Goal: Information Seeking & Learning: Learn about a topic

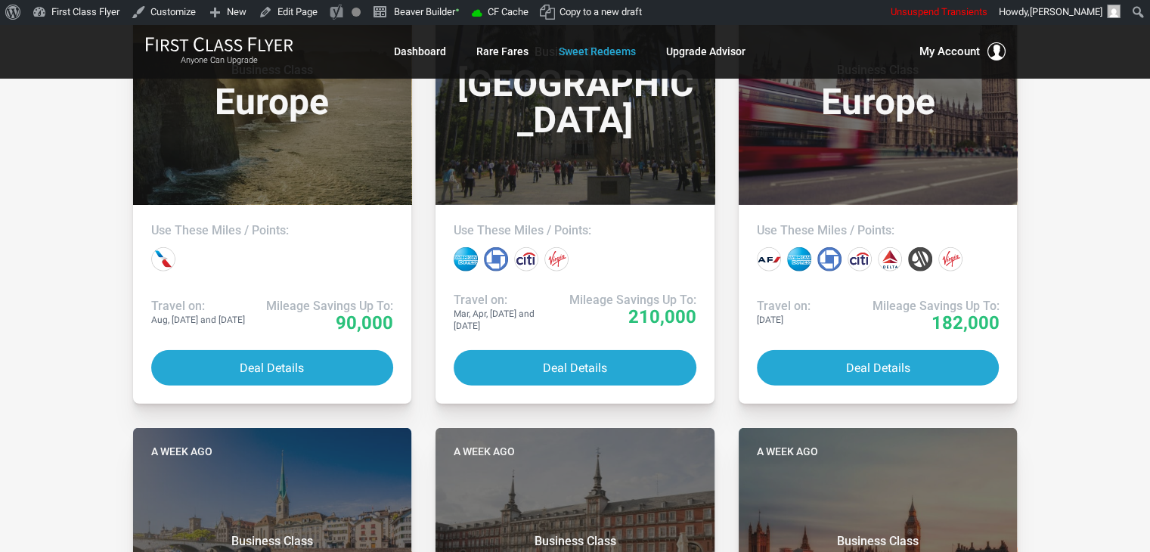
drag, startPoint x: 26, startPoint y: 307, endPoint x: 29, endPoint y: 237, distance: 69.6
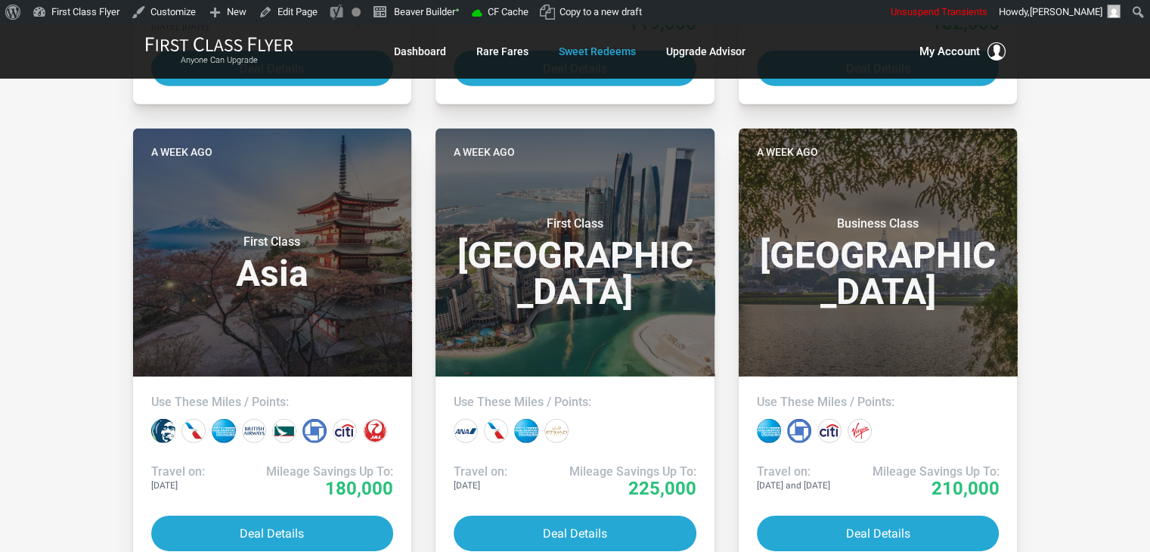
scroll to position [5226, 0]
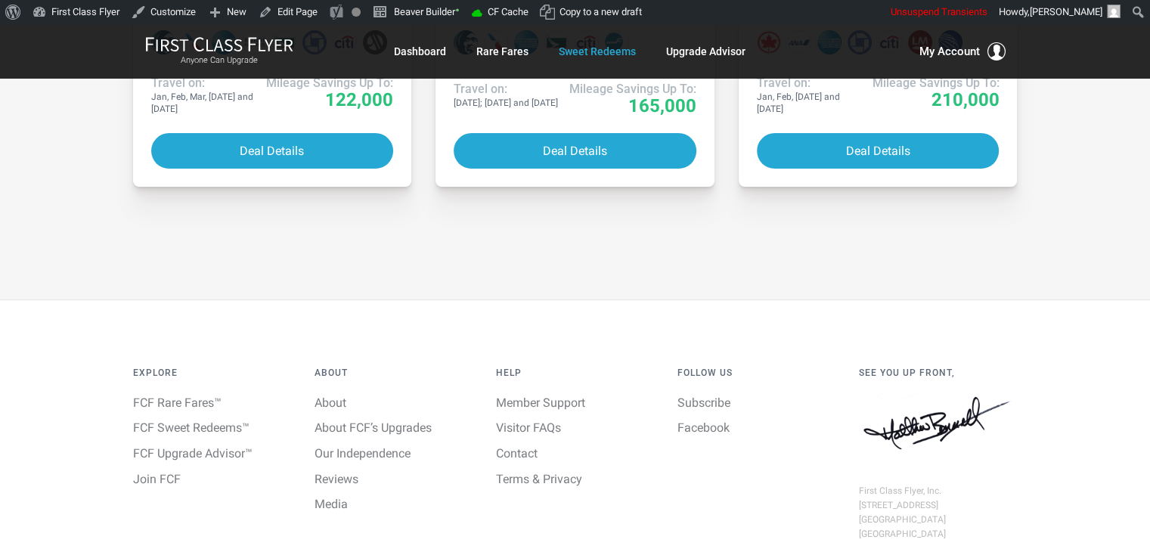
scroll to position [5993, 0]
